Goal: Ask a question

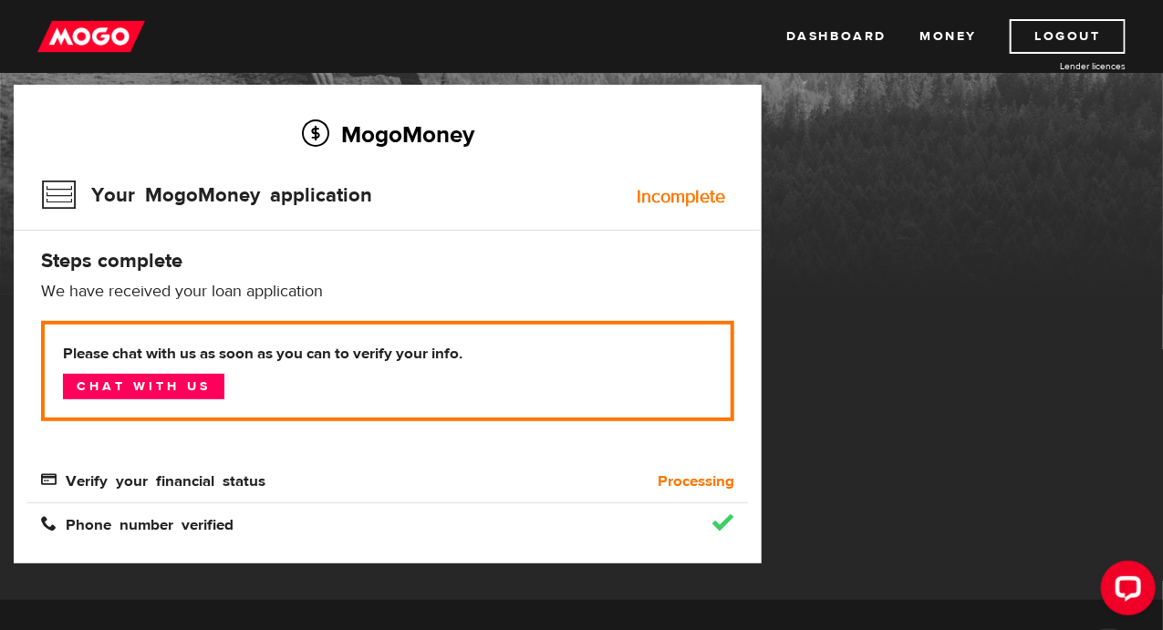
scroll to position [148, 0]
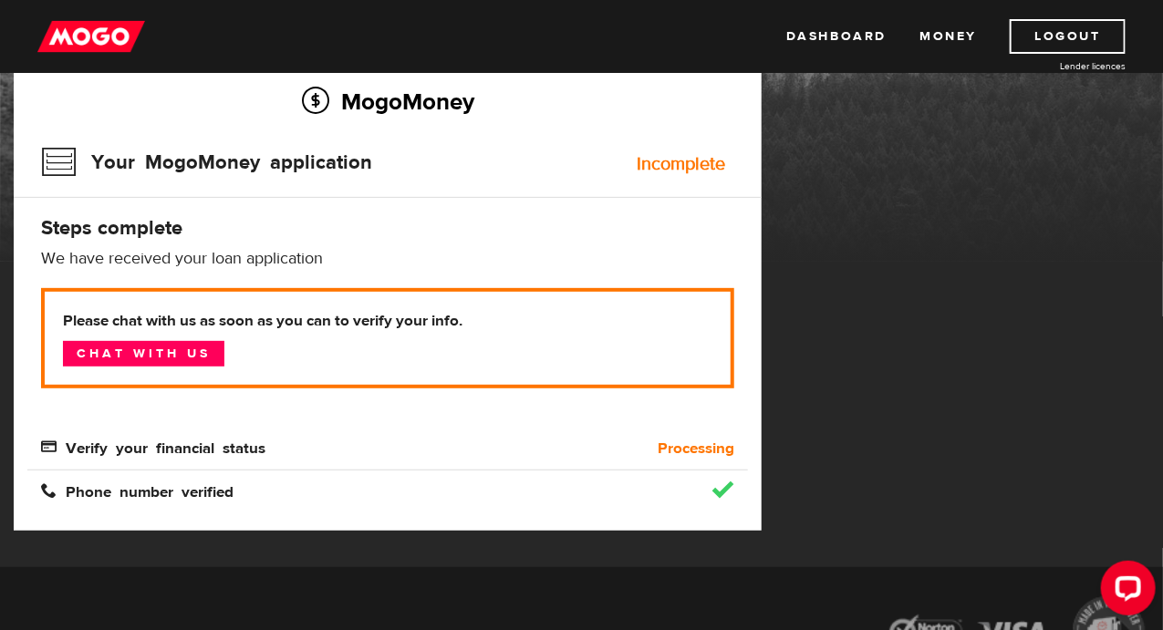
click at [69, 30] on img at bounding box center [91, 36] width 108 height 35
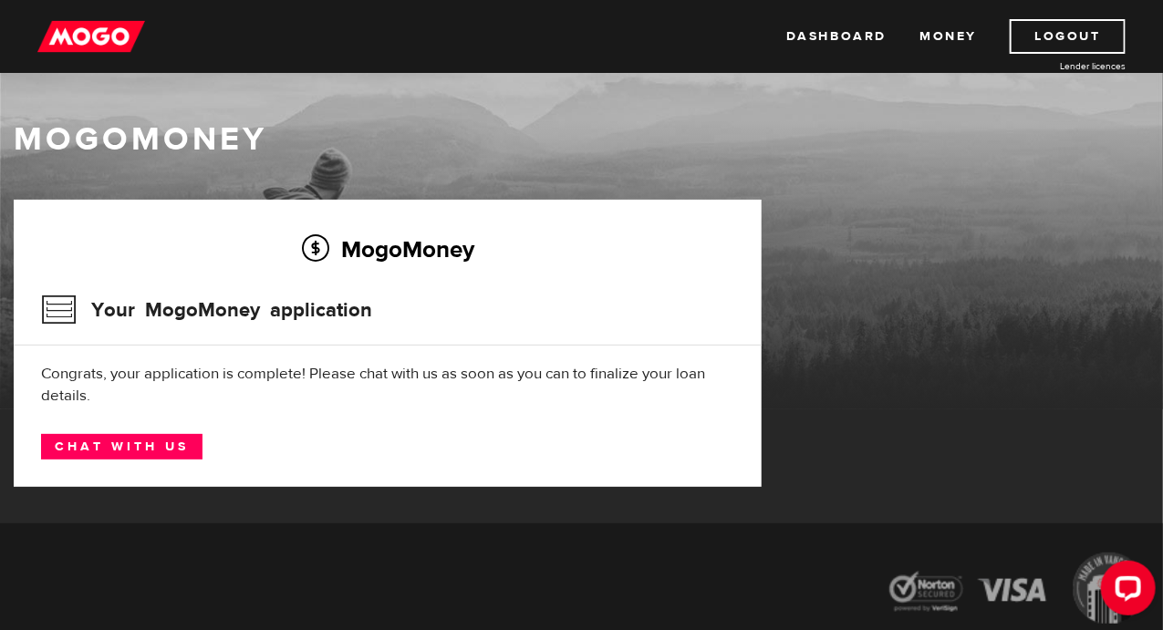
click at [104, 47] on img at bounding box center [91, 36] width 108 height 35
click at [99, 47] on img at bounding box center [91, 36] width 108 height 35
click at [125, 441] on link "Chat with us" at bounding box center [121, 447] width 161 height 26
